Goal: Obtain resource: Download file/media

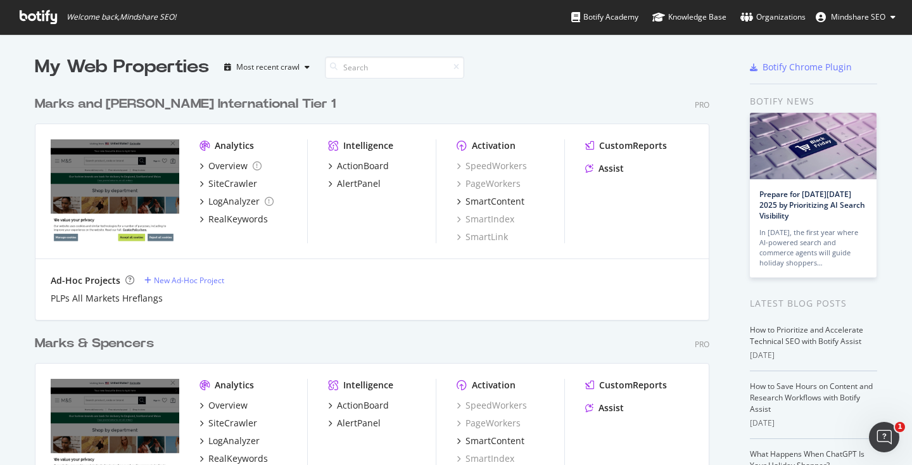
scroll to position [172, 0]
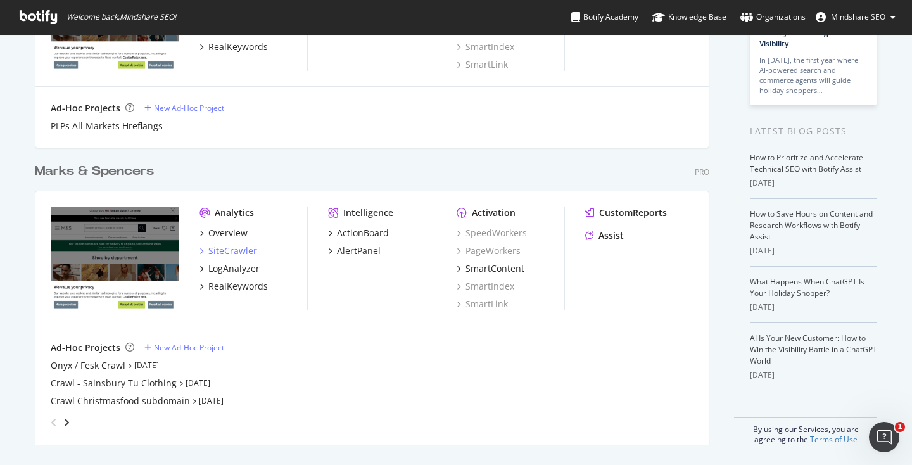
click at [235, 256] on div "SiteCrawler" at bounding box center [232, 250] width 49 height 13
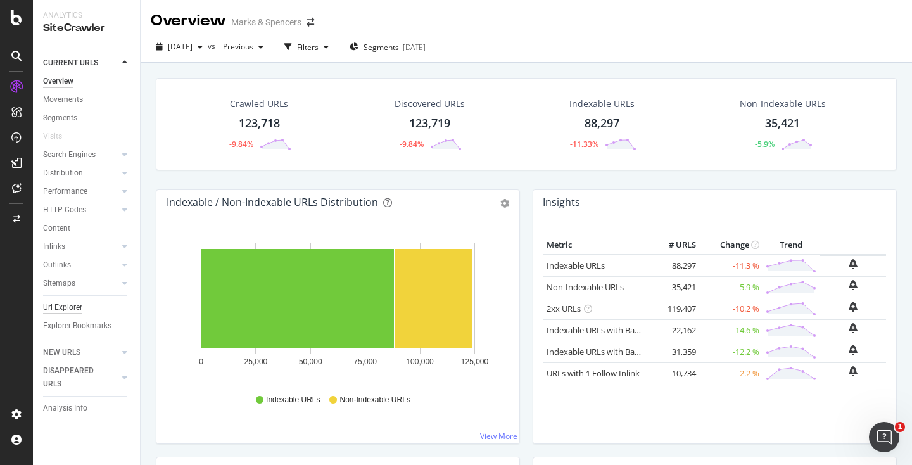
click at [75, 301] on div "Url Explorer" at bounding box center [62, 307] width 39 height 13
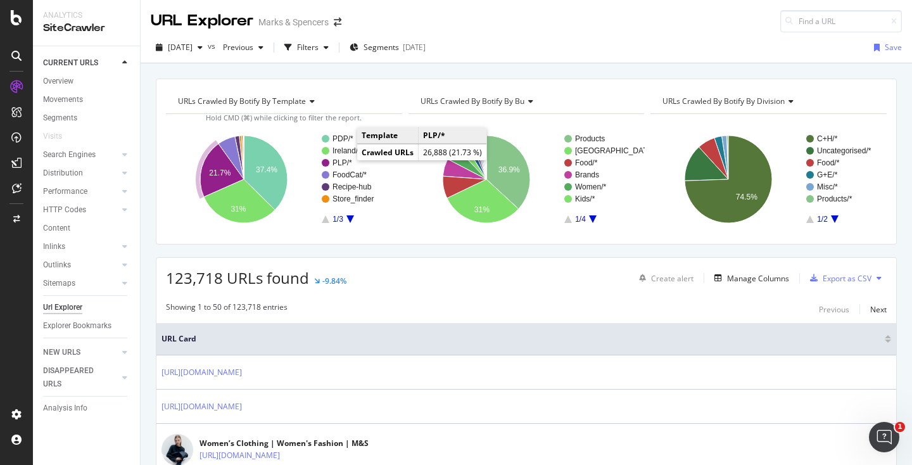
click at [343, 164] on text "PLP/*" at bounding box center [342, 162] width 20 height 9
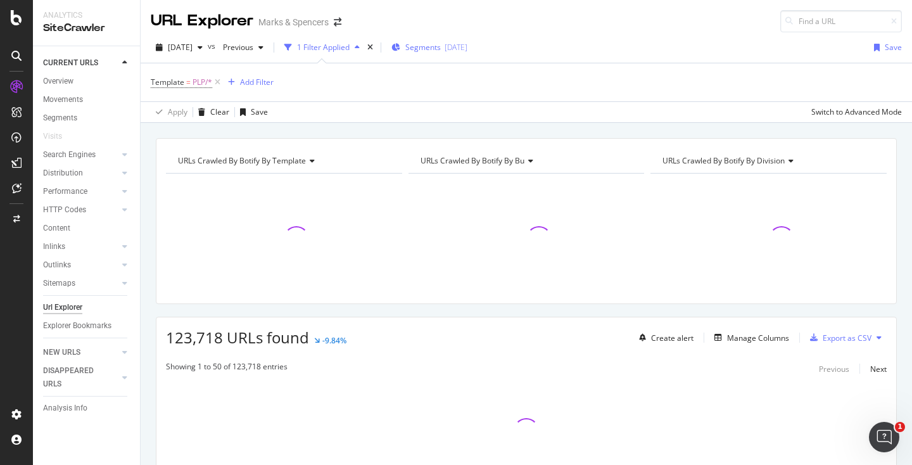
click at [467, 49] on div "[DATE]" at bounding box center [455, 47] width 23 height 11
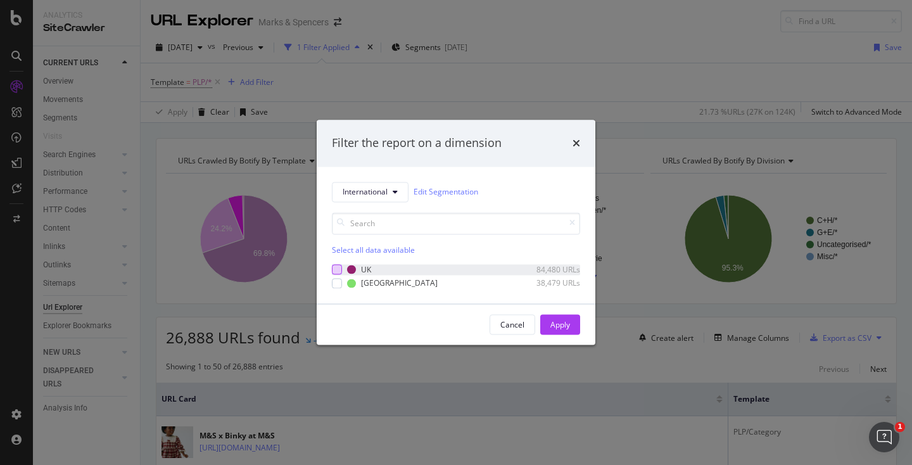
click at [335, 271] on div "modal" at bounding box center [337, 270] width 10 height 10
click at [554, 318] on div "Apply" at bounding box center [560, 324] width 20 height 19
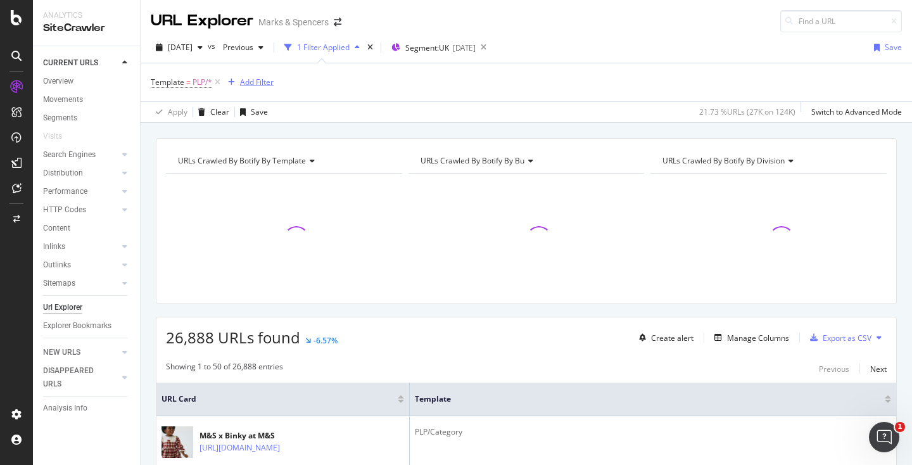
click at [262, 87] on div "Add Filter" at bounding box center [257, 82] width 34 height 11
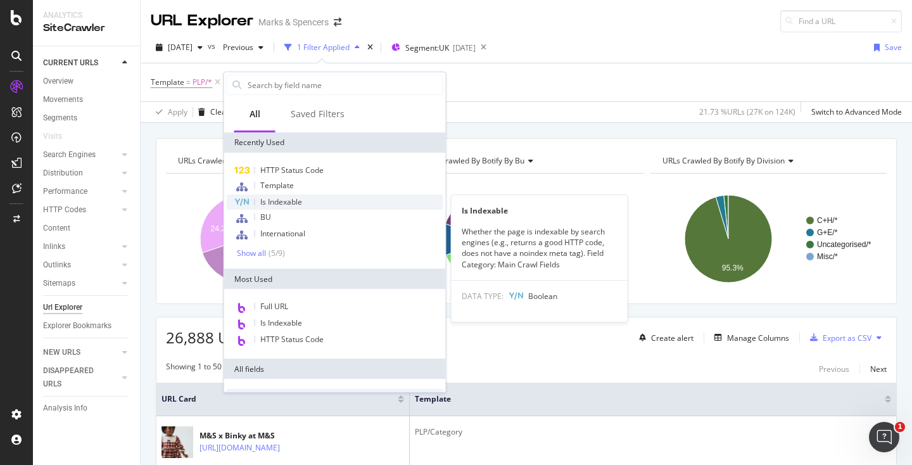
click at [274, 195] on div "Is Indexable" at bounding box center [335, 201] width 217 height 15
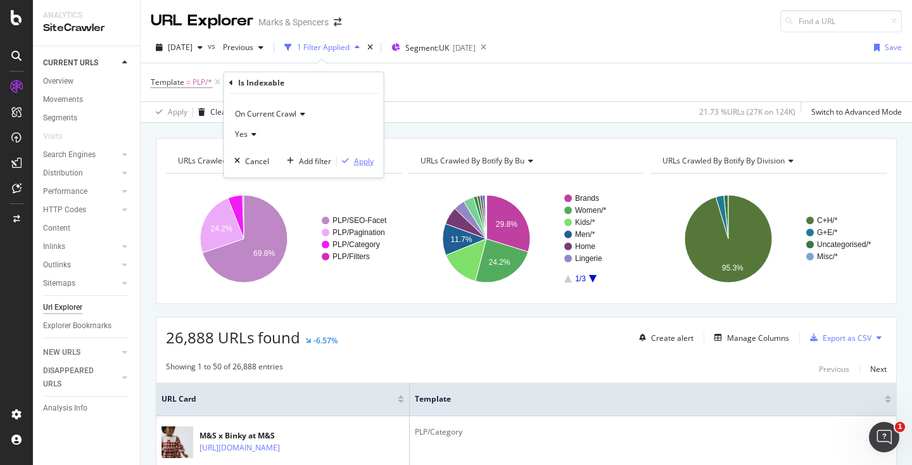
click at [373, 163] on div "Apply" at bounding box center [364, 161] width 20 height 11
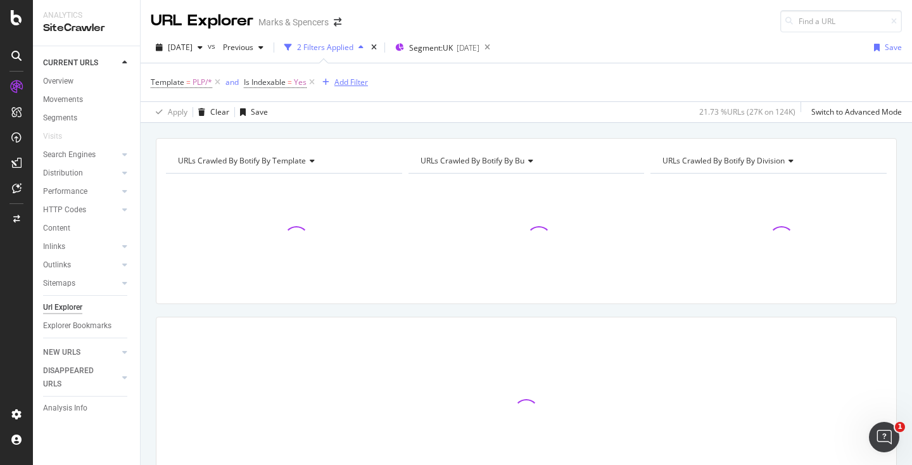
click at [339, 82] on div "Add Filter" at bounding box center [351, 82] width 34 height 11
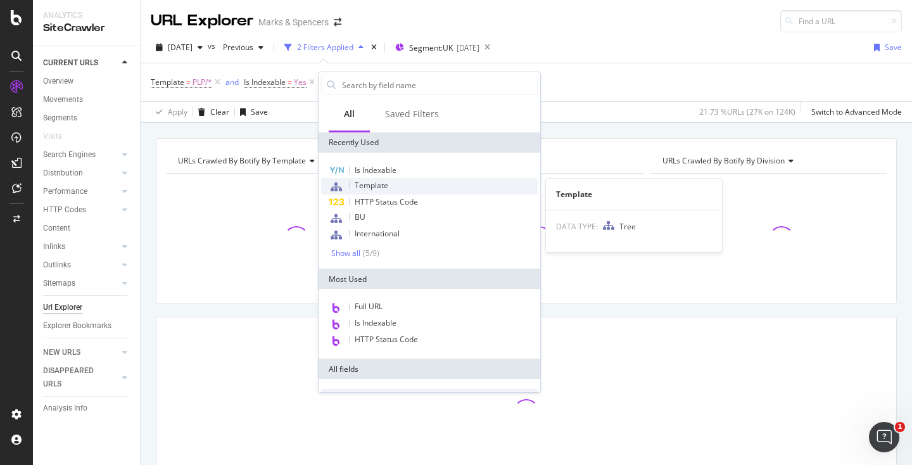
click at [370, 182] on span "Template" at bounding box center [372, 185] width 34 height 11
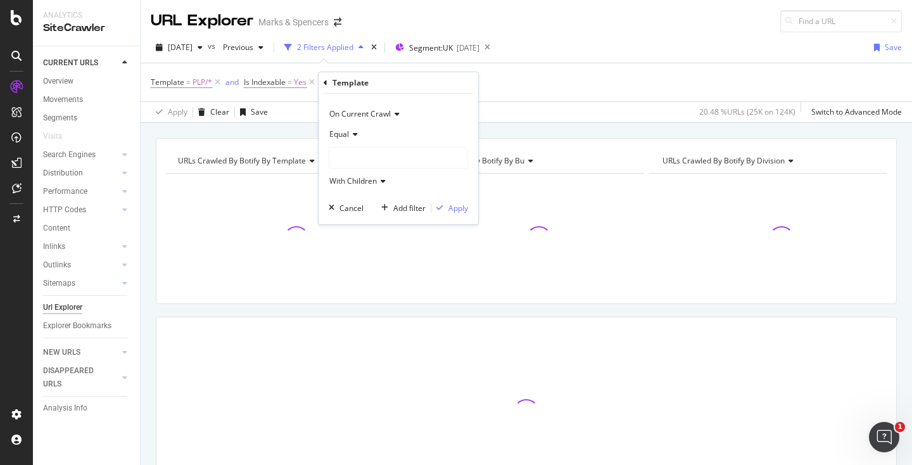
click at [349, 136] on icon at bounding box center [353, 134] width 9 height 8
click at [353, 173] on span "Not Equal" at bounding box center [352, 177] width 34 height 11
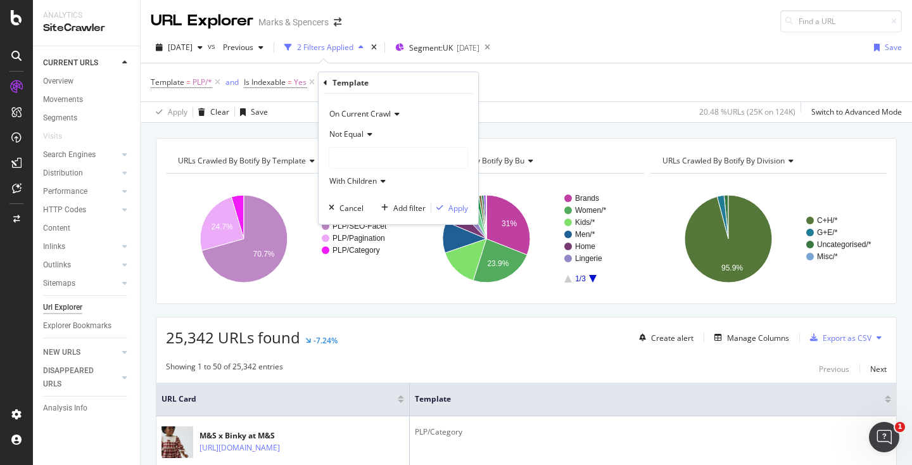
click at [351, 157] on div at bounding box center [398, 158] width 138 height 20
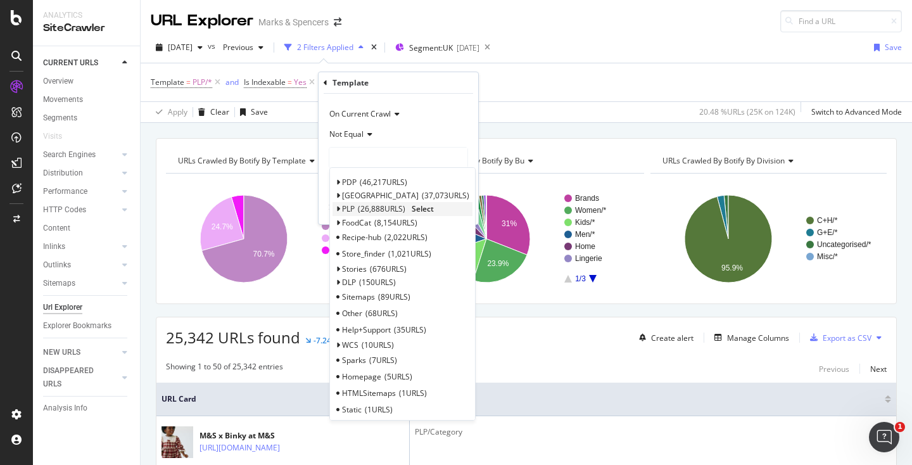
click at [339, 209] on icon at bounding box center [338, 209] width 4 height 8
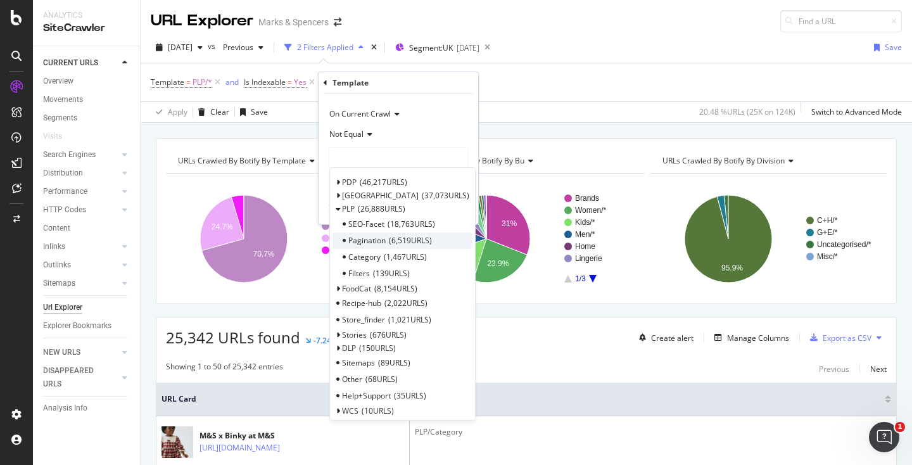
click at [377, 236] on span "Pagination" at bounding box center [366, 240] width 37 height 11
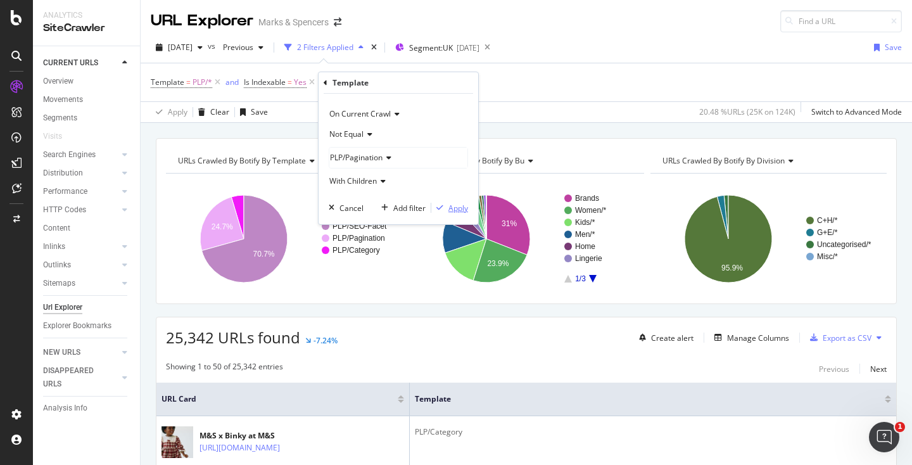
click at [455, 205] on div "Apply" at bounding box center [458, 208] width 20 height 11
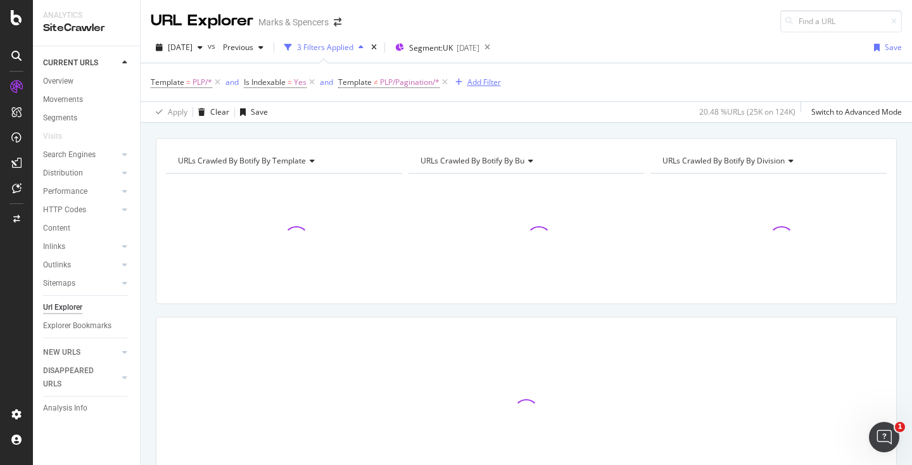
click at [487, 89] on div "Add Filter" at bounding box center [475, 82] width 51 height 14
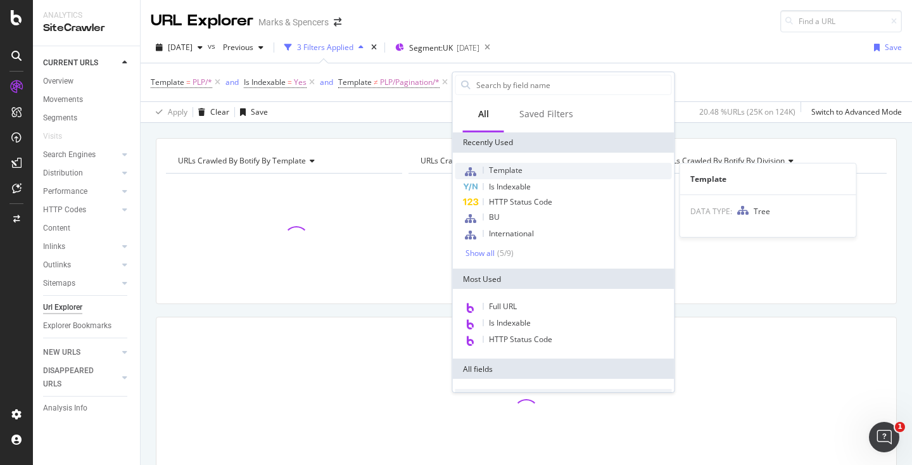
click at [498, 171] on span "Template" at bounding box center [506, 170] width 34 height 11
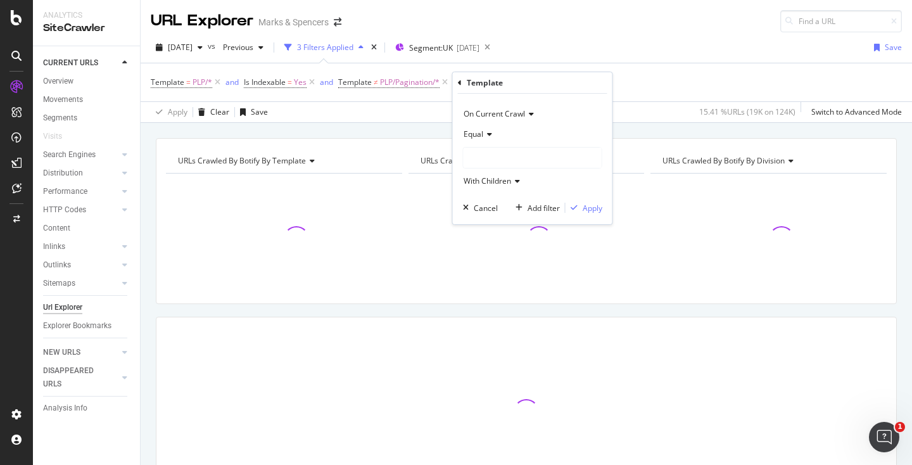
click at [480, 132] on span "Equal" at bounding box center [473, 134] width 20 height 11
click at [486, 177] on span "Not Equal" at bounding box center [486, 177] width 34 height 11
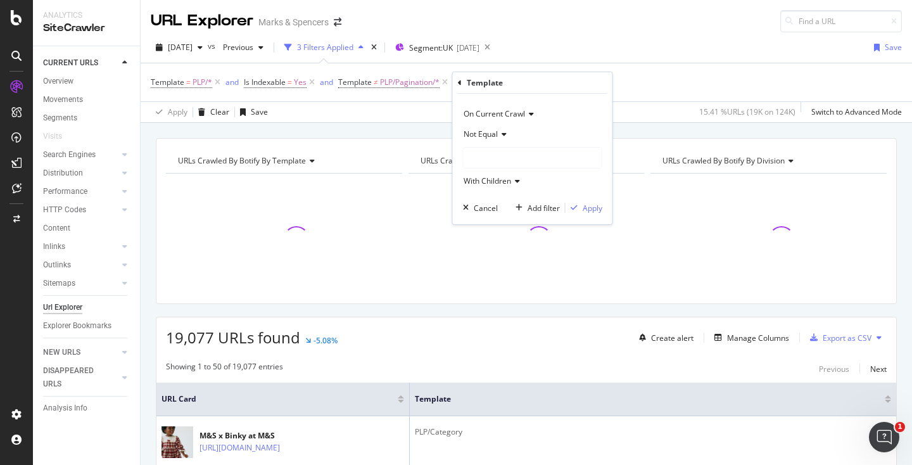
click at [535, 163] on div at bounding box center [532, 158] width 138 height 20
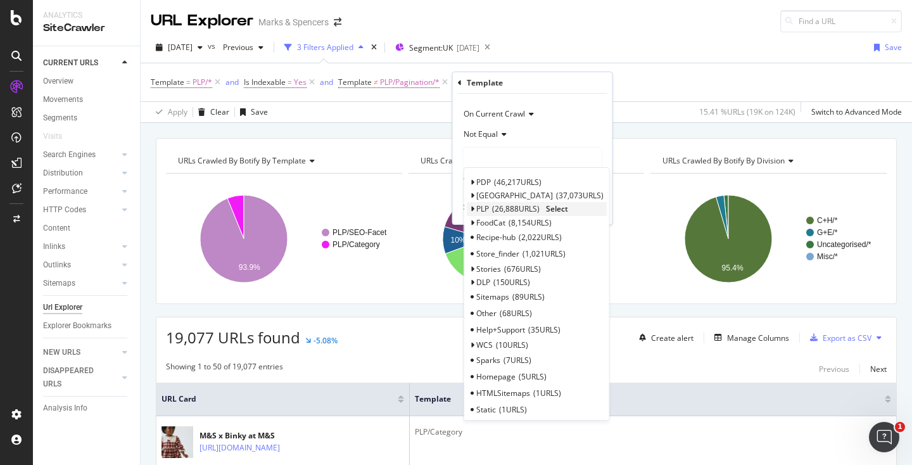
click at [472, 211] on icon at bounding box center [472, 209] width 4 height 8
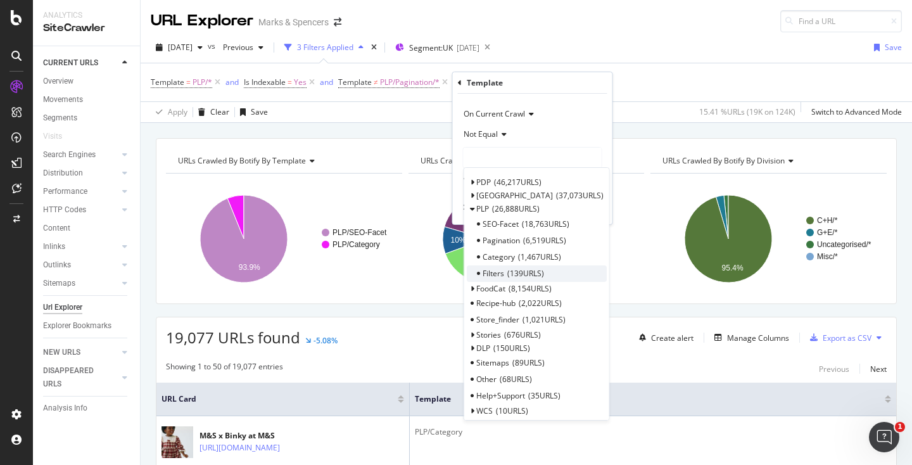
click at [505, 270] on div "Filters 139 URLS" at bounding box center [537, 273] width 140 height 16
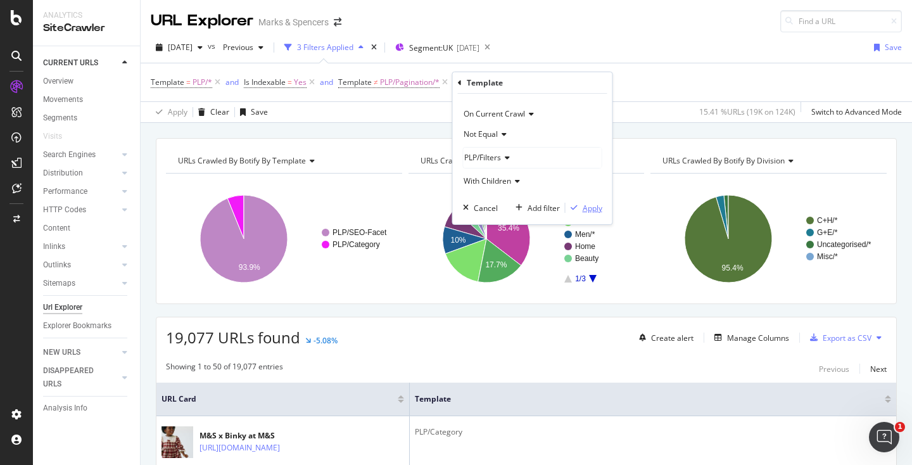
click at [590, 206] on div "Apply" at bounding box center [593, 208] width 20 height 11
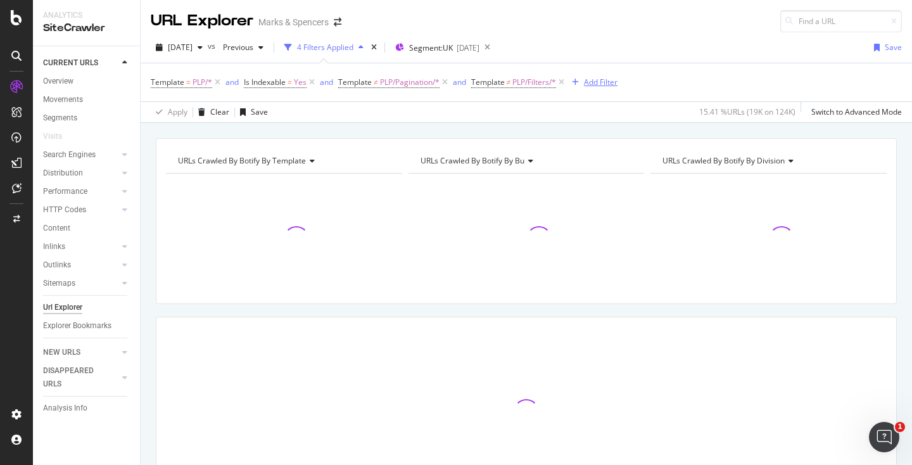
click at [603, 83] on div "Add Filter" at bounding box center [601, 82] width 34 height 11
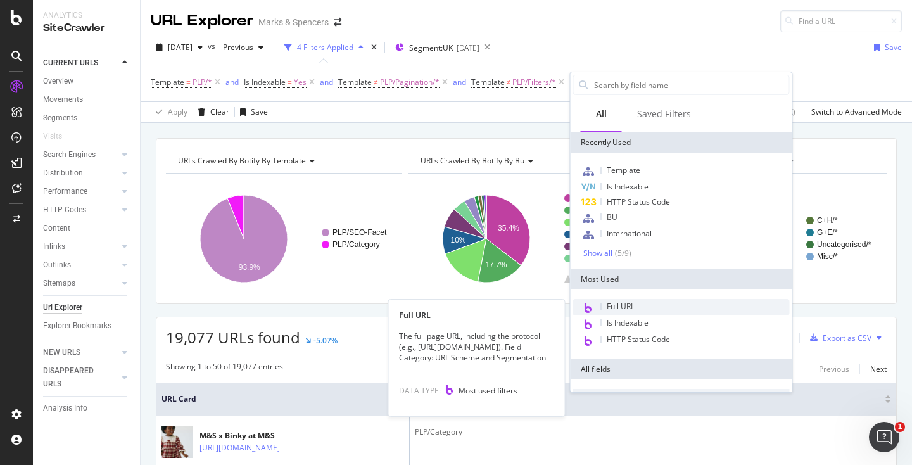
click at [626, 307] on span "Full URL" at bounding box center [621, 306] width 28 height 11
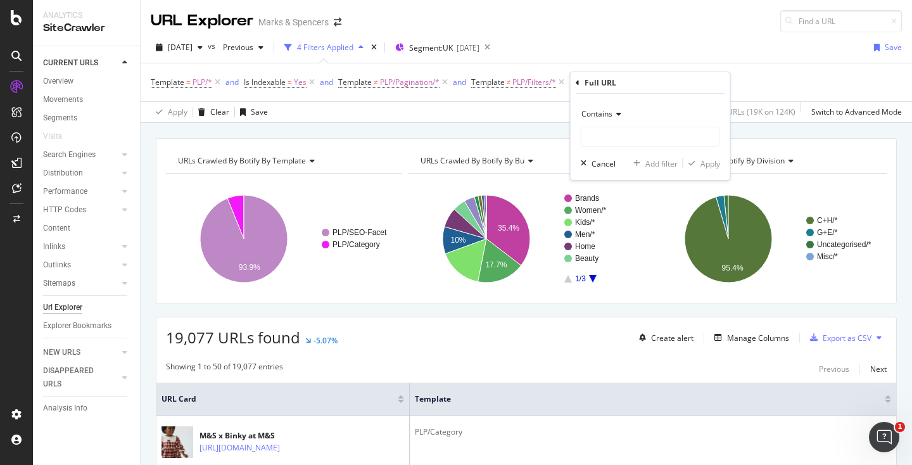
click at [619, 119] on div "Contains" at bounding box center [650, 114] width 139 height 20
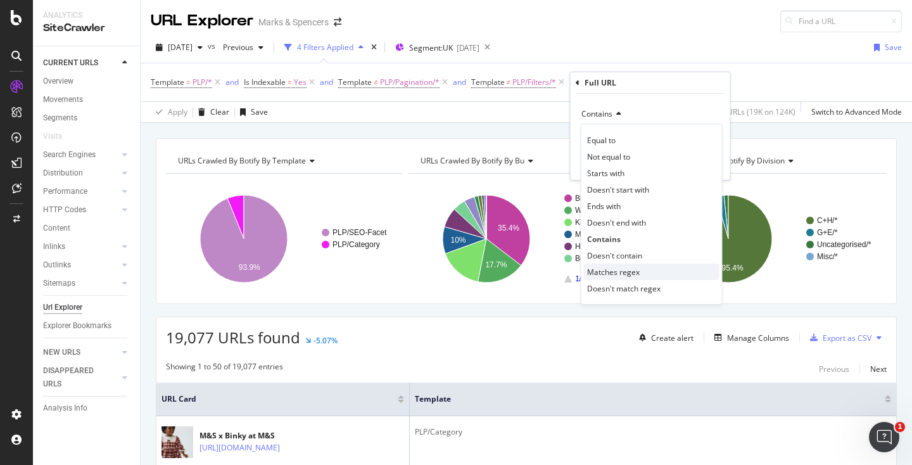
click at [616, 272] on span "Matches regex" at bounding box center [613, 272] width 53 height 11
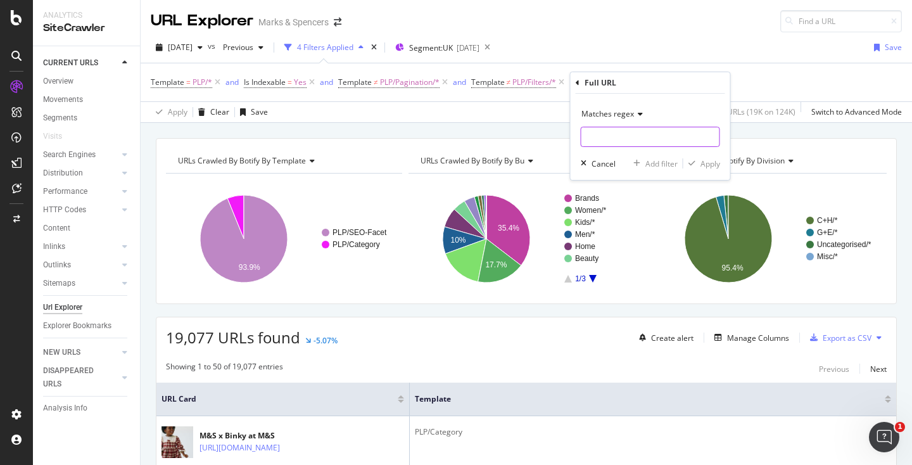
click at [605, 139] on input "text" at bounding box center [650, 137] width 138 height 20
click at [596, 132] on input "/[DEMOGRAPHIC_DATA]/|/gifts/" at bounding box center [641, 137] width 120 height 20
click at [595, 138] on input "/Christmas/|/gifts/" at bounding box center [641, 137] width 120 height 20
type input "/christmas/|/gifts/"
click at [715, 167] on div "Apply" at bounding box center [710, 163] width 20 height 11
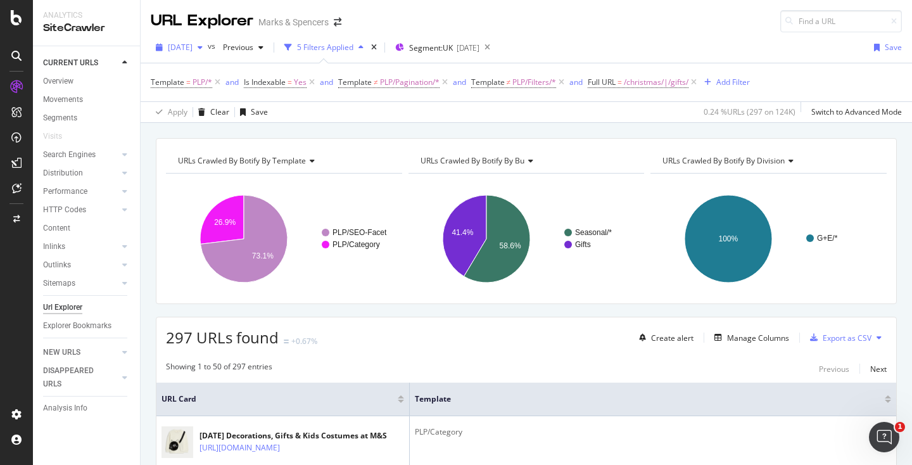
click at [192, 47] on span "[DATE]" at bounding box center [180, 47] width 25 height 11
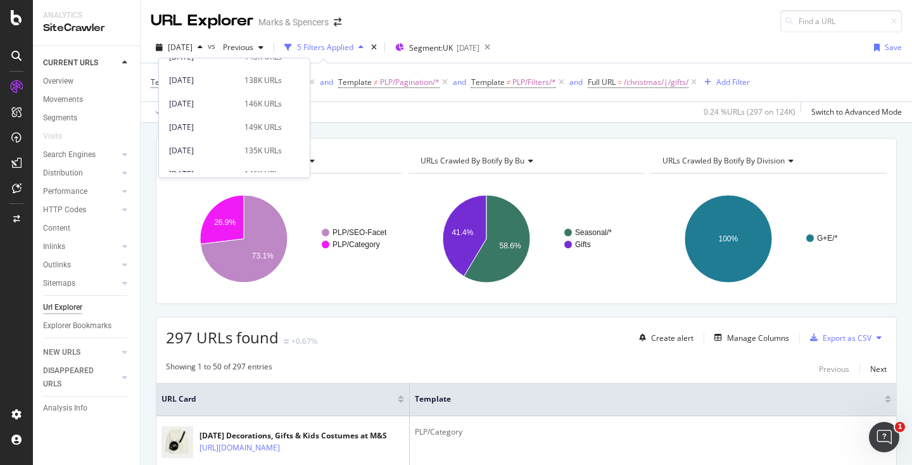
scroll to position [412, 0]
click at [237, 98] on div "[DATE] 146K URLs" at bounding box center [225, 99] width 113 height 11
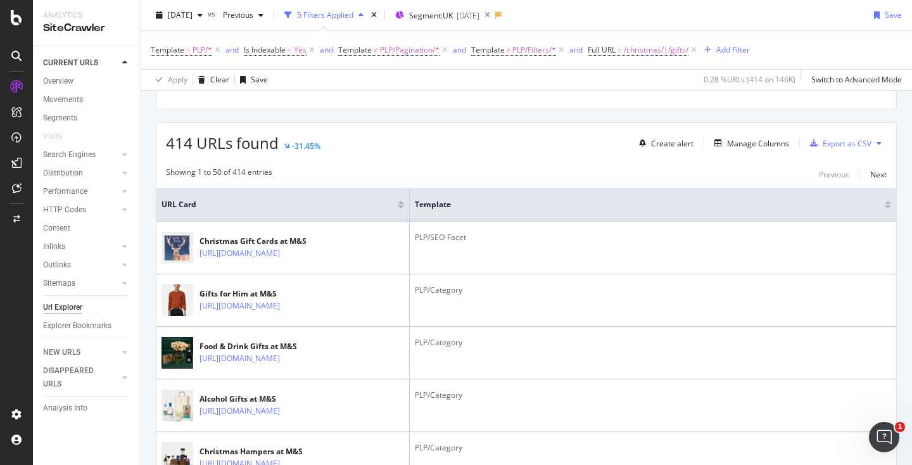
scroll to position [186, 0]
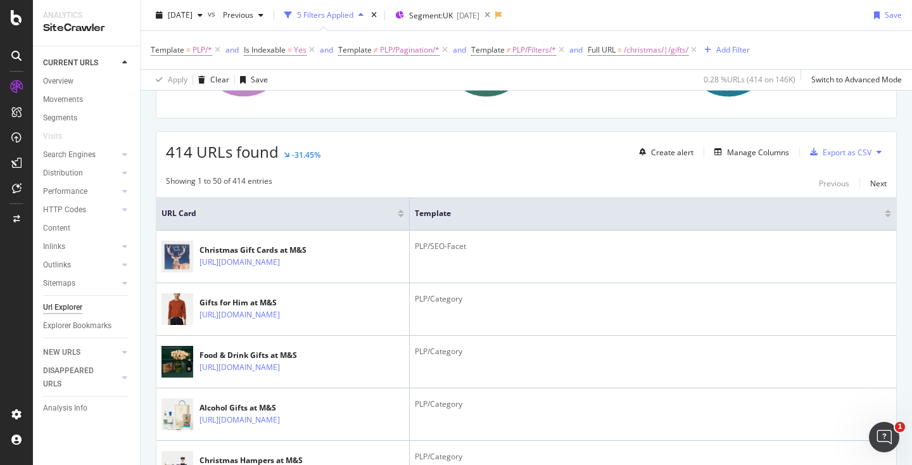
click at [750, 155] on div "Manage Columns" at bounding box center [758, 152] width 62 height 11
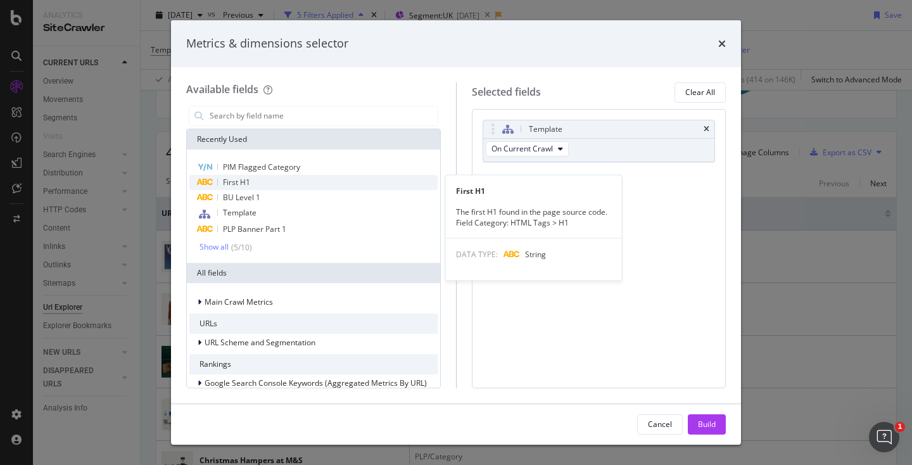
click at [254, 177] on div "First H1" at bounding box center [313, 182] width 248 height 15
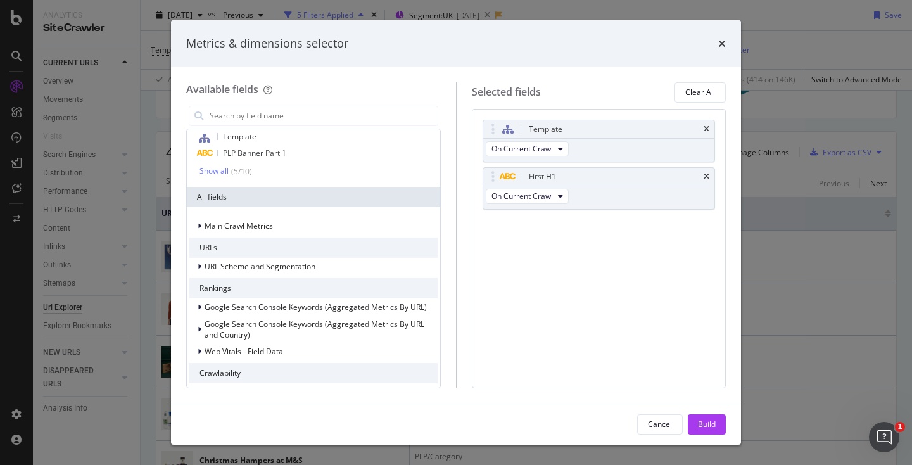
scroll to position [0, 0]
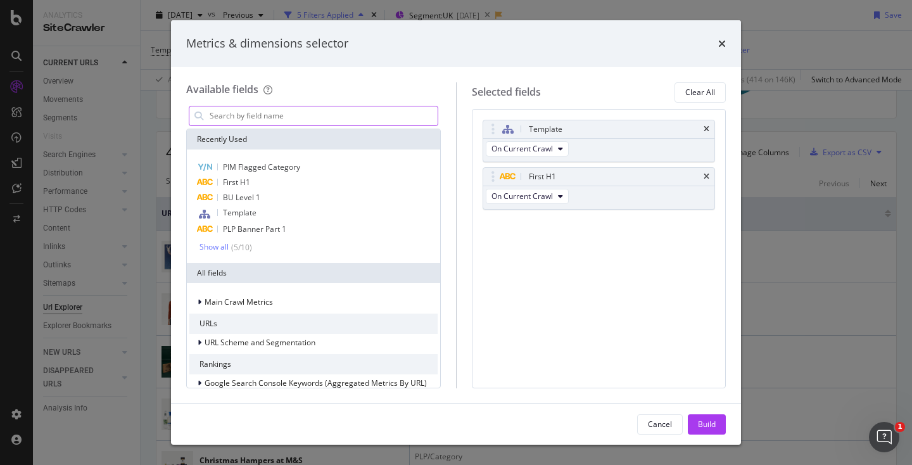
click at [237, 112] on input "modal" at bounding box center [322, 115] width 229 height 19
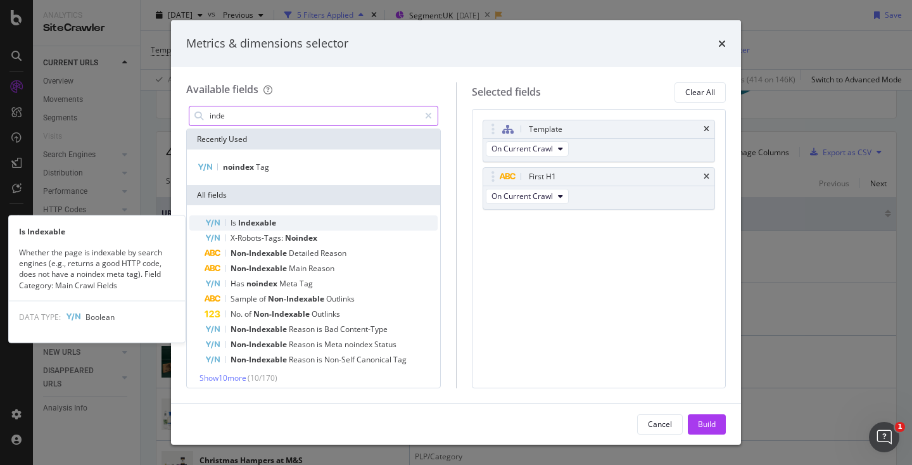
type input "inde"
click at [293, 223] on div "Is Indexable" at bounding box center [321, 222] width 233 height 15
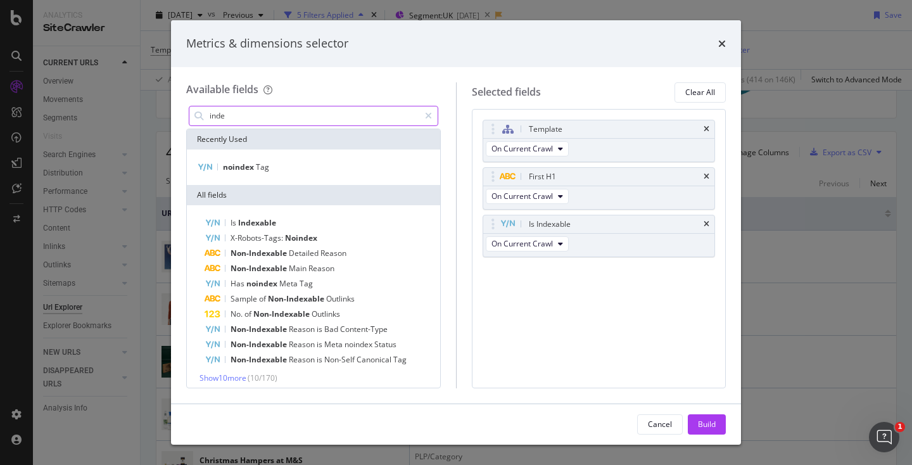
click at [272, 123] on input "inde" at bounding box center [313, 115] width 211 height 19
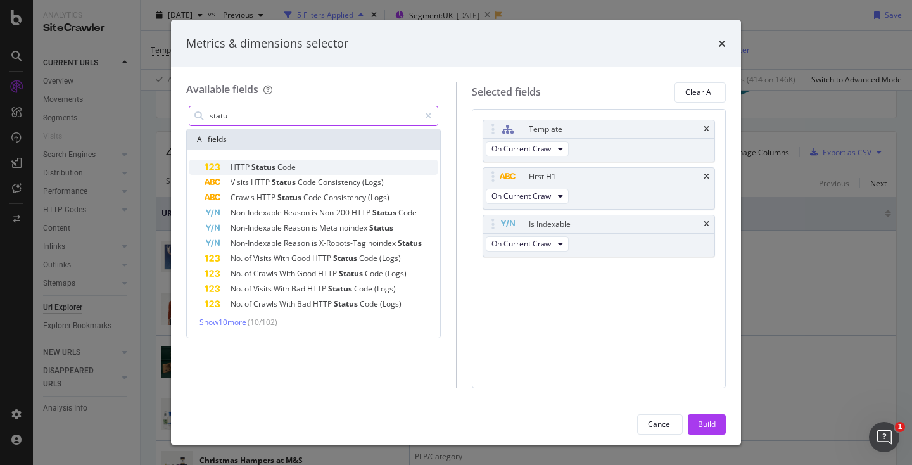
type input "statu"
click at [278, 161] on span "Code" at bounding box center [286, 166] width 18 height 11
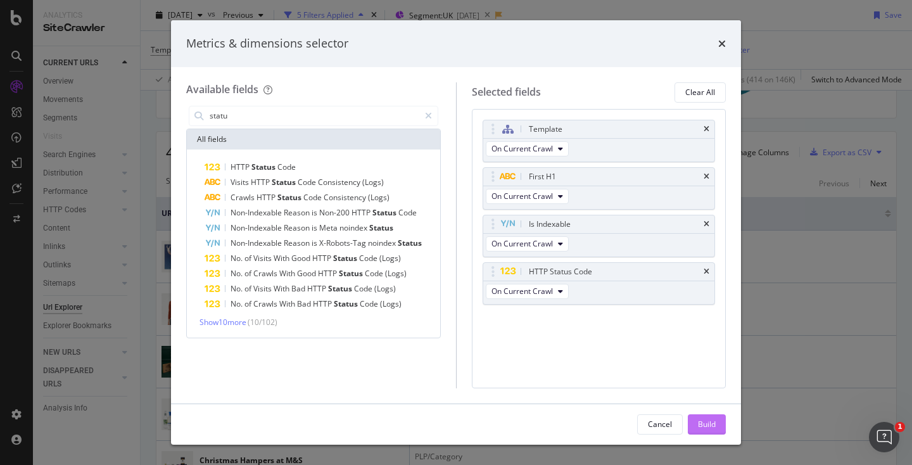
click at [696, 426] on button "Build" at bounding box center [707, 424] width 38 height 20
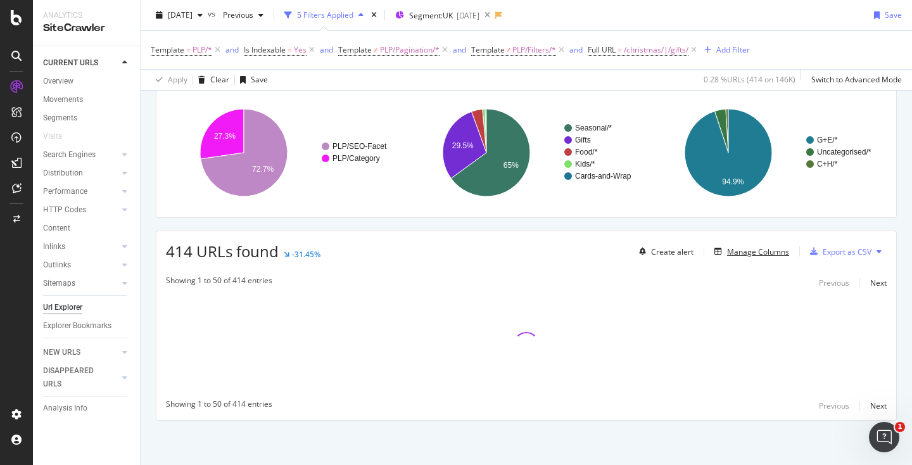
scroll to position [86, 0]
click at [312, 51] on icon at bounding box center [311, 50] width 11 height 13
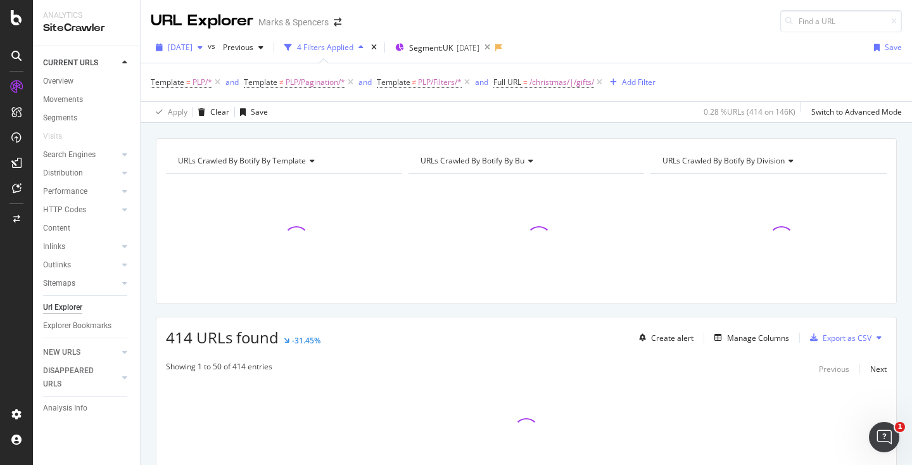
click at [208, 49] on div "button" at bounding box center [199, 48] width 15 height 8
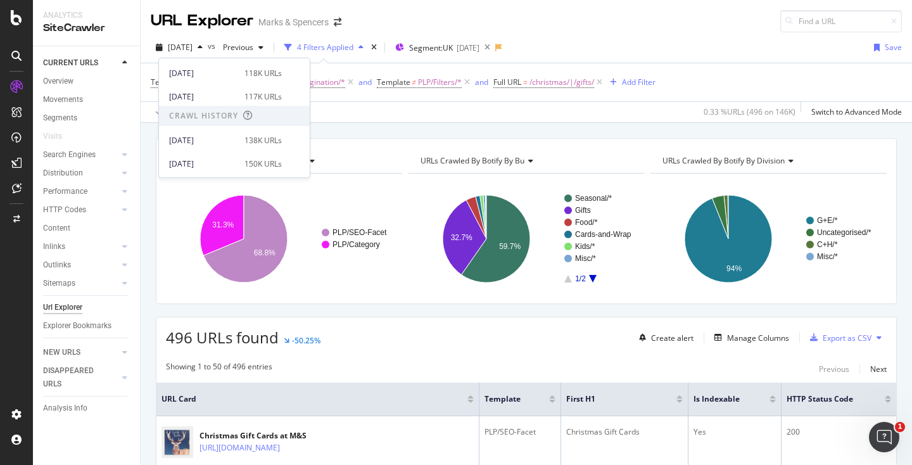
scroll to position [223, 0]
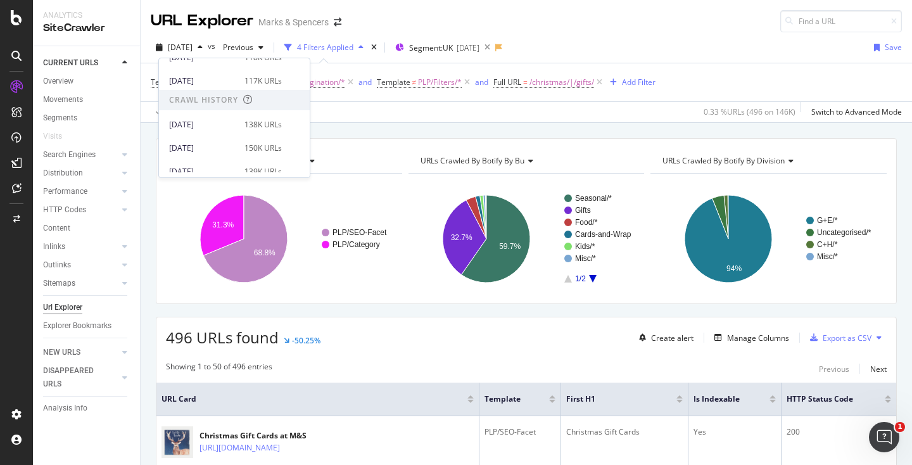
click at [709, 58] on div "[DATE] vs Previous 4 Filters Applied Segment: [GEOGRAPHIC_DATA] [DATE] Save" at bounding box center [526, 49] width 771 height 25
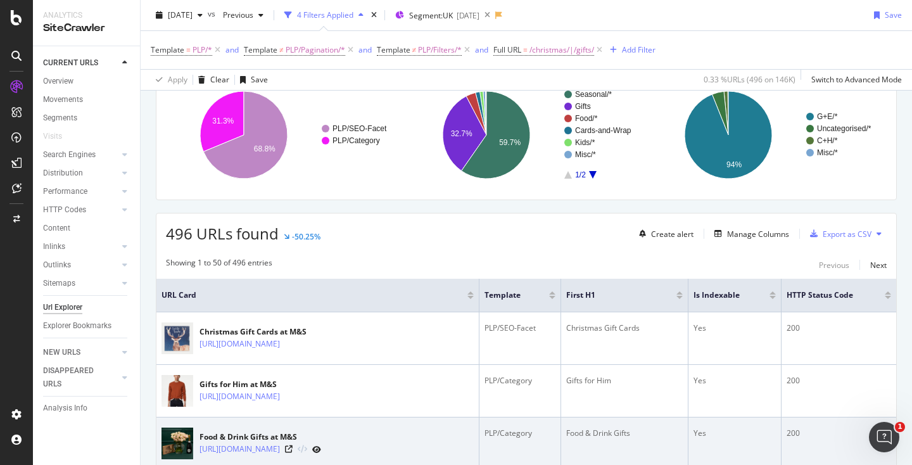
scroll to position [199, 0]
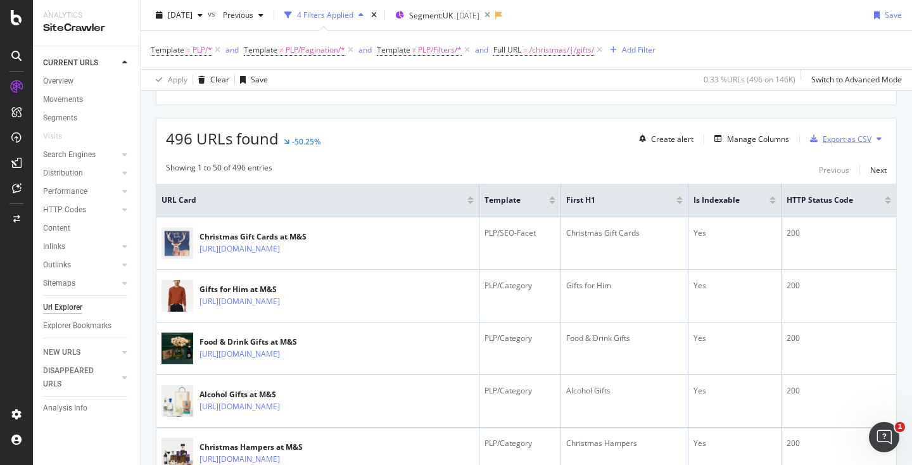
click at [831, 134] on div "Export as CSV" at bounding box center [846, 139] width 49 height 11
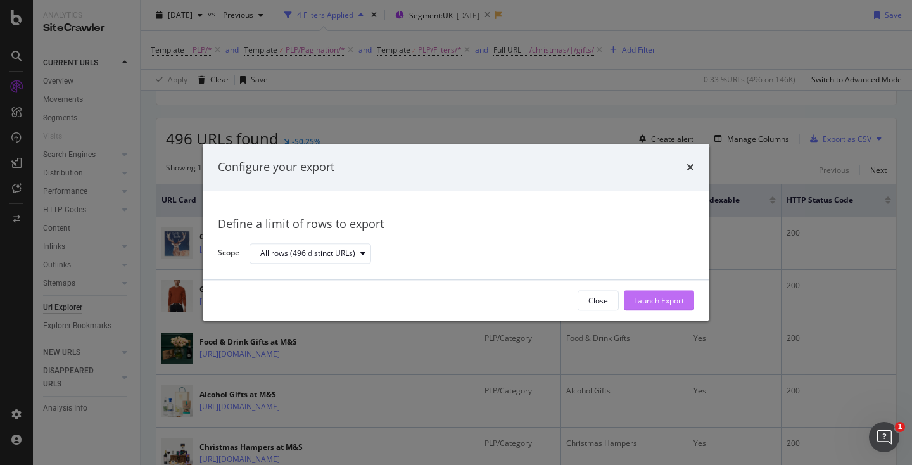
click at [666, 296] on div "Launch Export" at bounding box center [659, 300] width 50 height 11
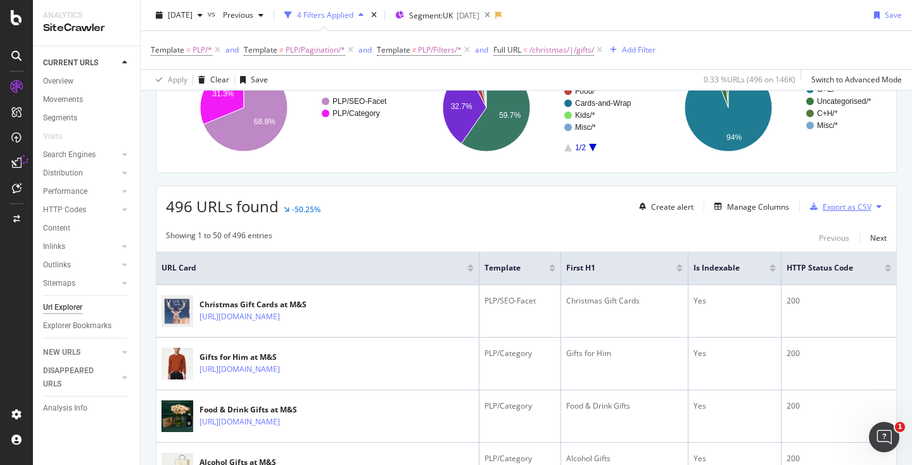
scroll to position [222, 0]
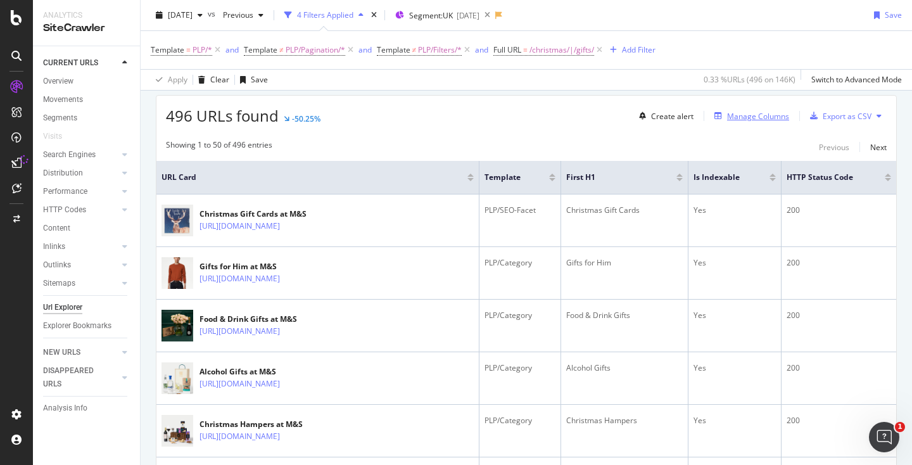
click at [719, 119] on icon "button" at bounding box center [718, 116] width 8 height 8
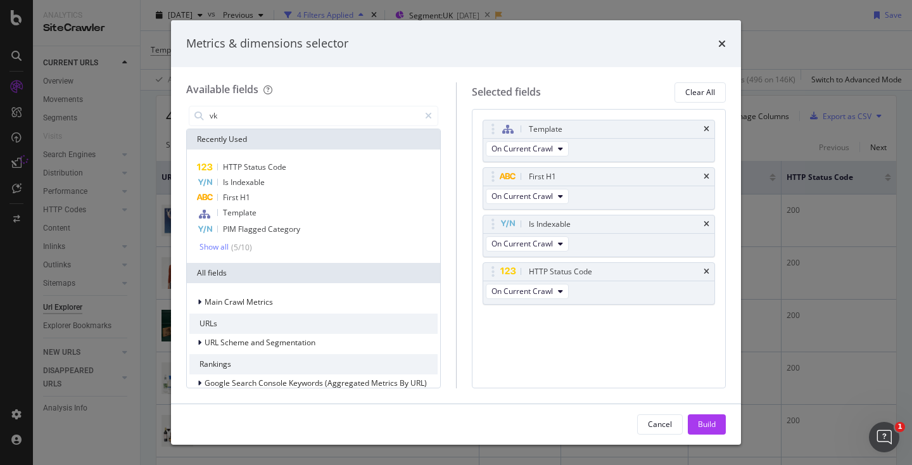
type input "v"
type input "l"
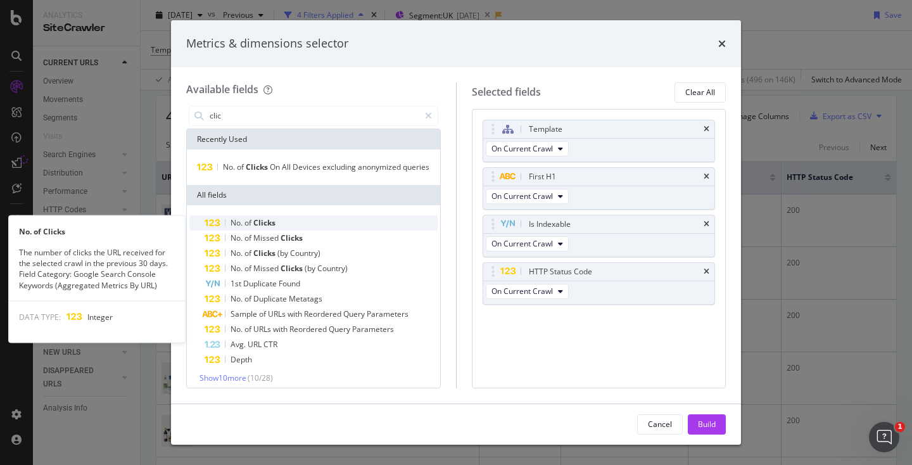
type input "clic"
click at [284, 222] on div "No. of Clicks" at bounding box center [321, 222] width 233 height 15
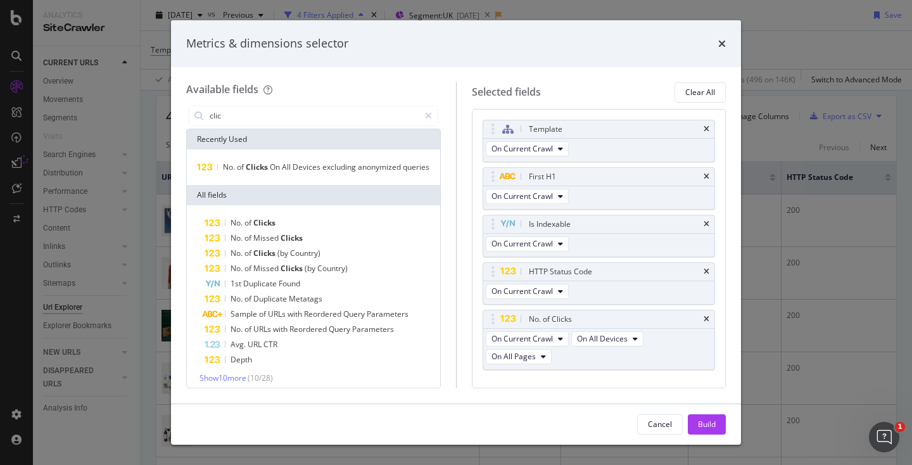
click at [686, 426] on div "Cancel Build" at bounding box center [681, 424] width 89 height 20
click at [690, 427] on button "Build" at bounding box center [707, 424] width 38 height 20
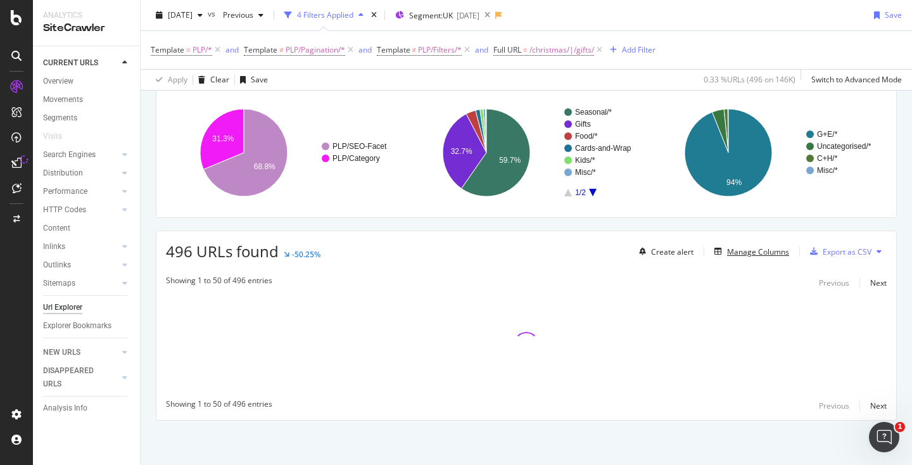
scroll to position [86, 0]
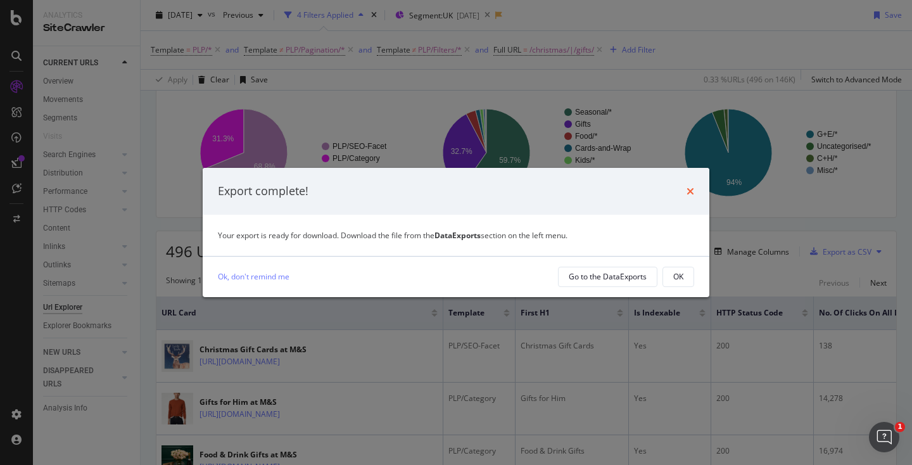
click at [689, 192] on icon "times" at bounding box center [690, 191] width 8 height 10
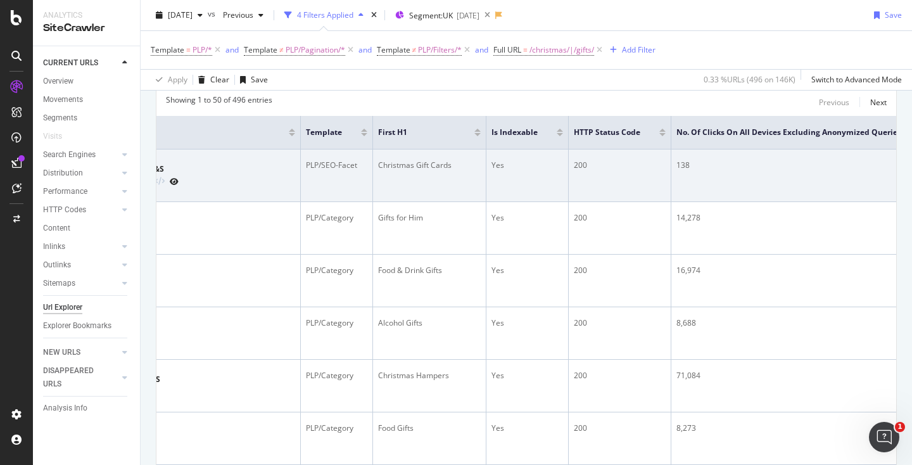
scroll to position [0, 203]
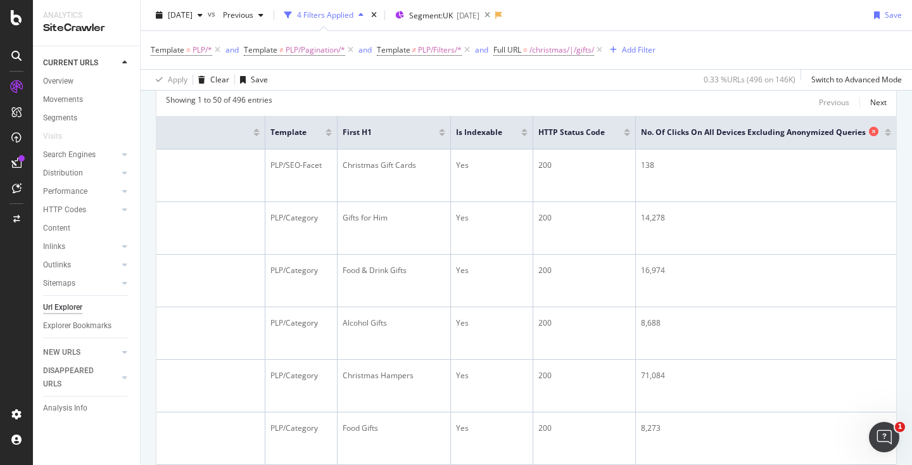
click at [873, 130] on icon at bounding box center [873, 131] width 9 height 9
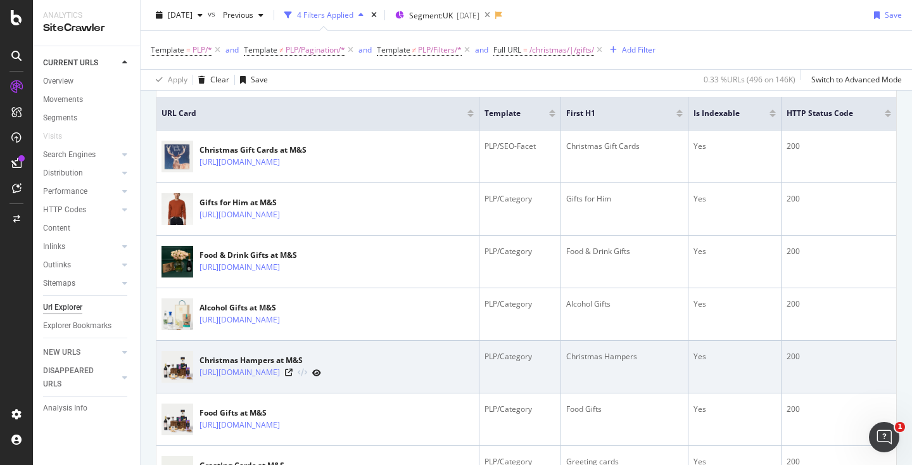
scroll to position [213, 0]
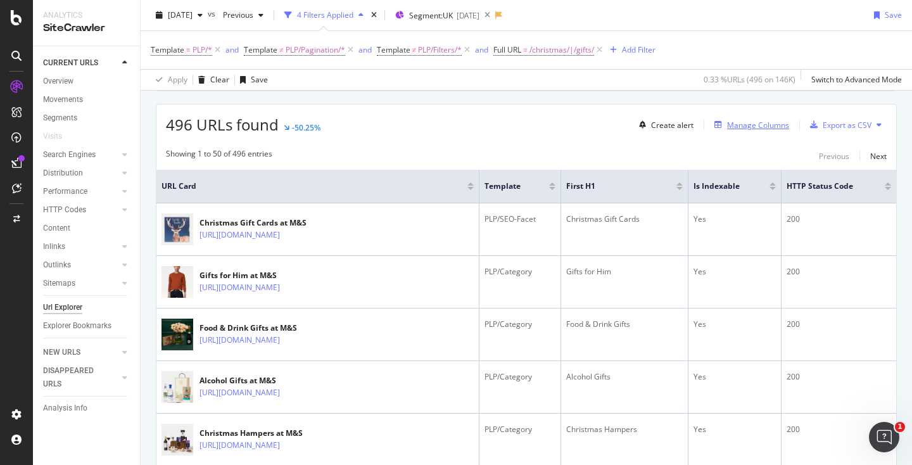
click at [766, 130] on div "Manage Columns" at bounding box center [758, 125] width 62 height 11
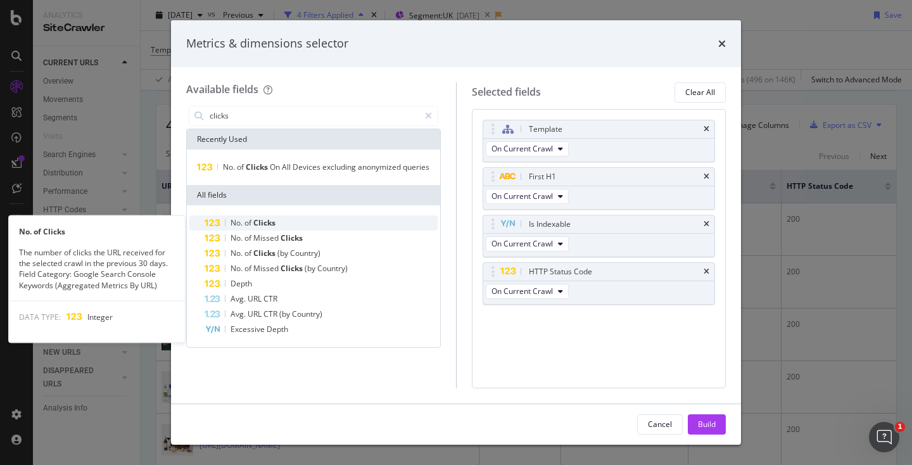
type input "clicks"
click at [291, 216] on div "No. of Clicks" at bounding box center [321, 222] width 233 height 15
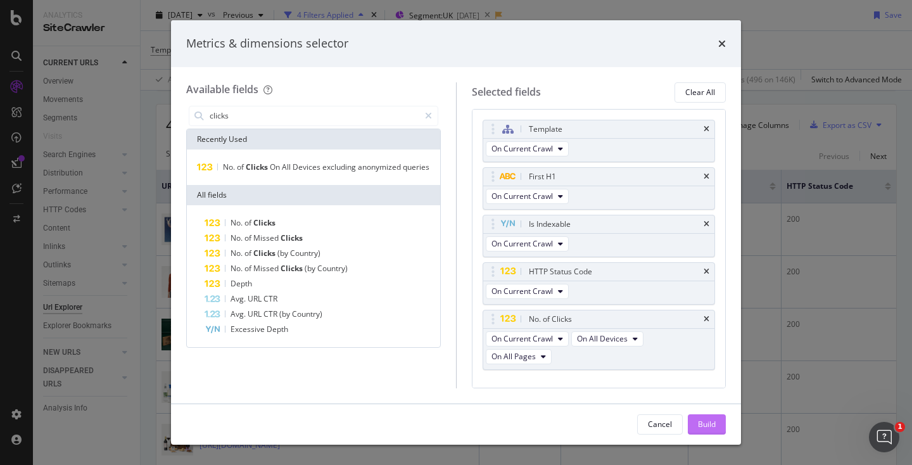
click at [691, 423] on button "Build" at bounding box center [707, 424] width 38 height 20
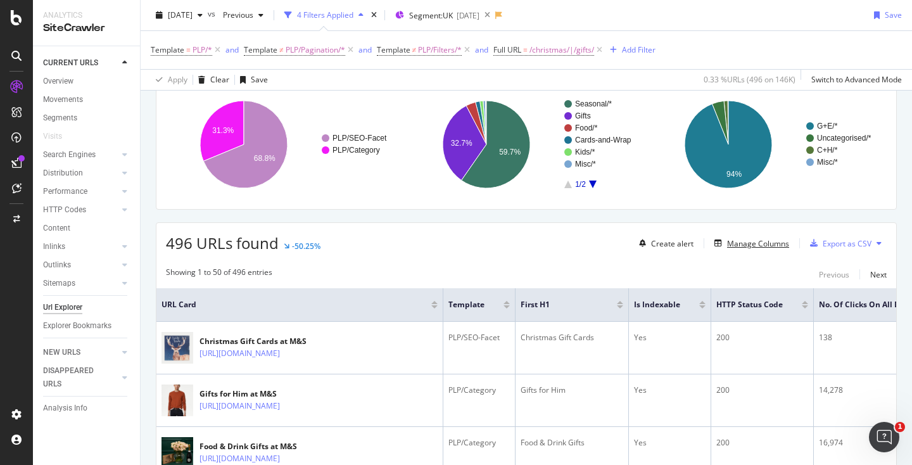
scroll to position [97, 0]
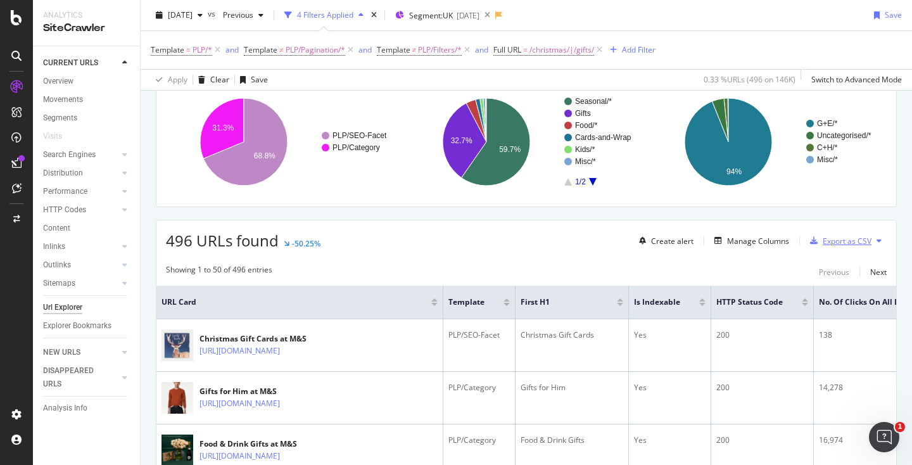
click at [841, 244] on div "Export as CSV" at bounding box center [846, 241] width 49 height 11
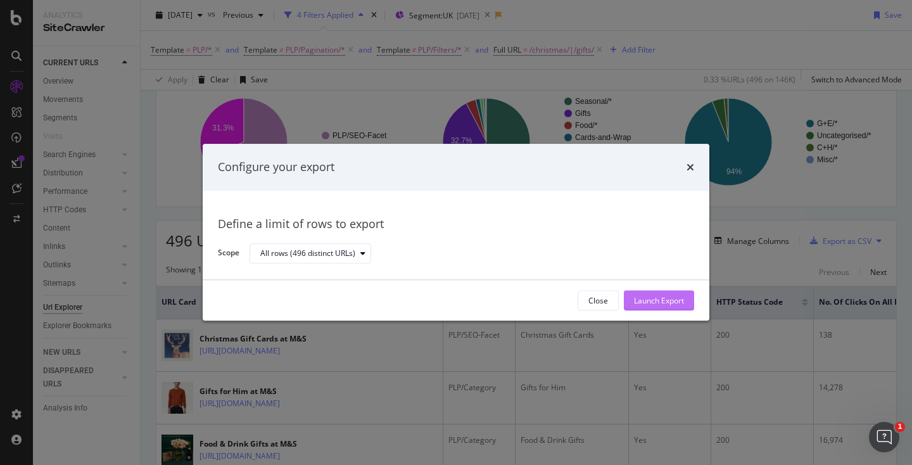
click at [657, 299] on div "Launch Export" at bounding box center [659, 300] width 50 height 11
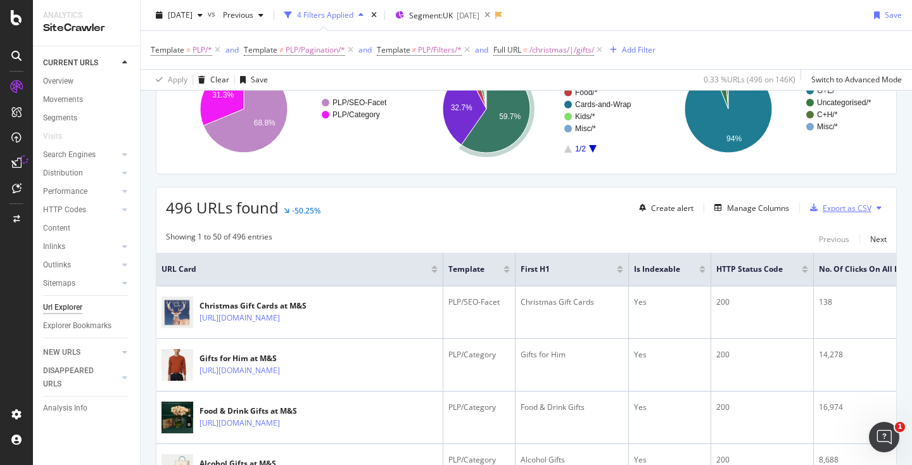
scroll to position [131, 0]
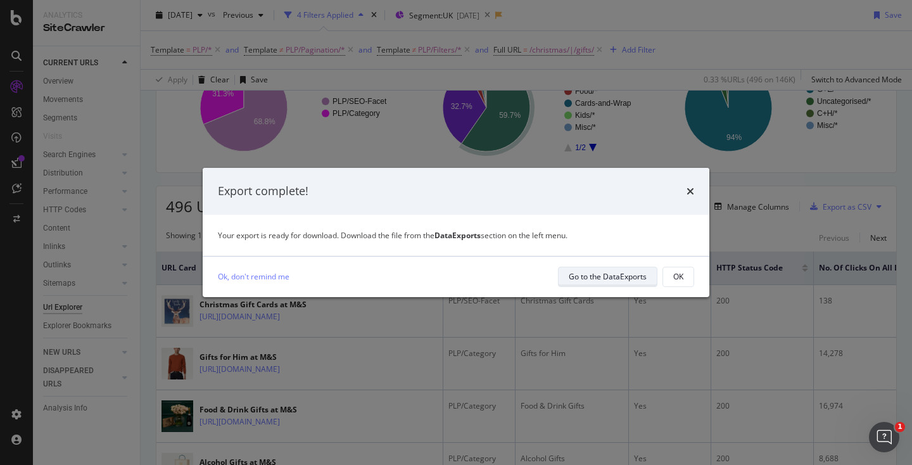
click at [643, 274] on div "Go to the DataExports" at bounding box center [608, 276] width 78 height 11
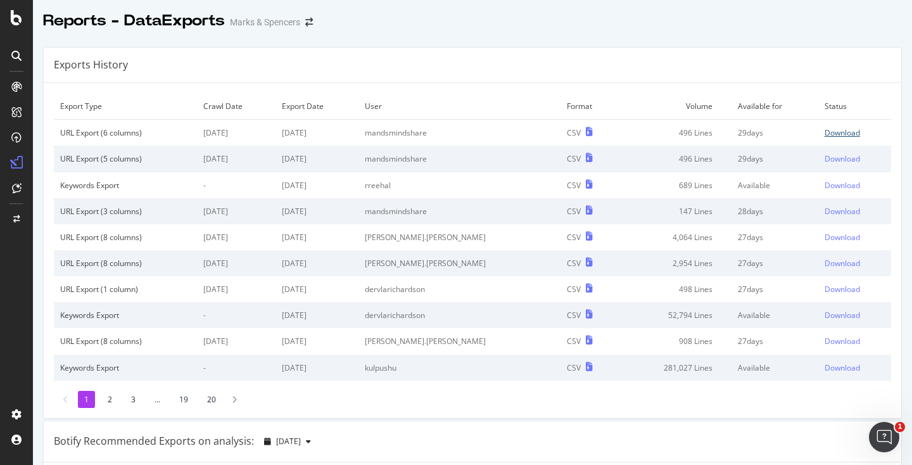
click at [843, 137] on div "Download" at bounding box center [841, 132] width 35 height 11
